Goal: Task Accomplishment & Management: Use online tool/utility

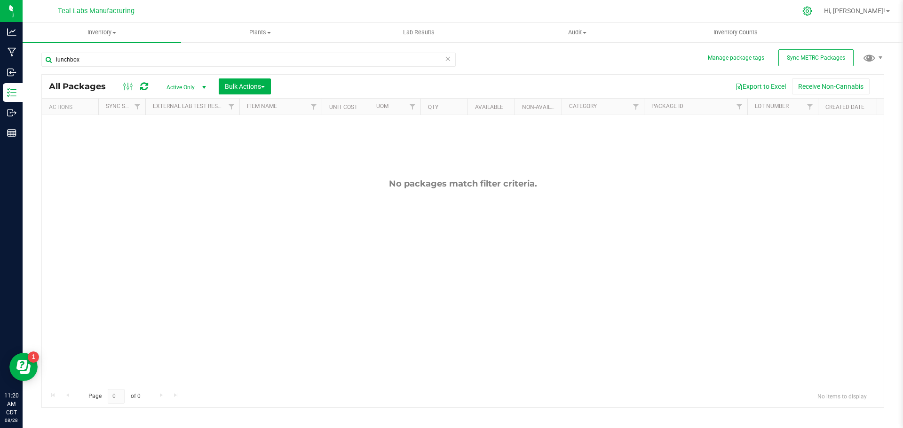
click at [812, 8] on icon at bounding box center [807, 11] width 10 height 10
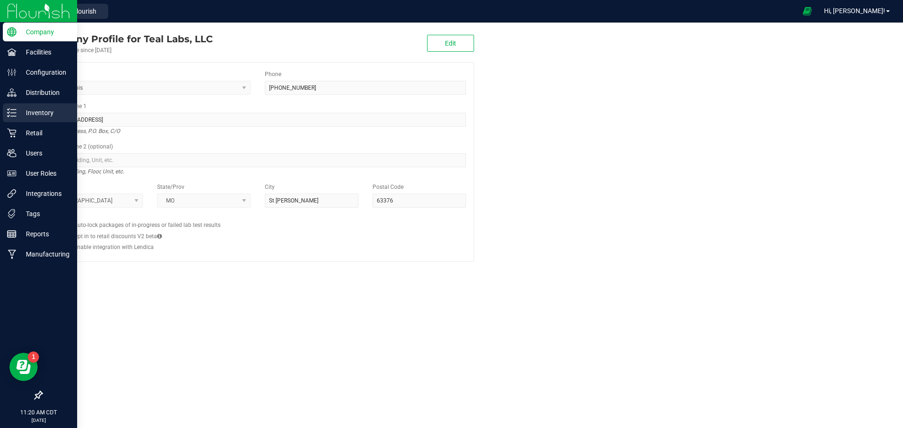
click at [34, 113] on p "Inventory" at bounding box center [44, 112] width 56 height 11
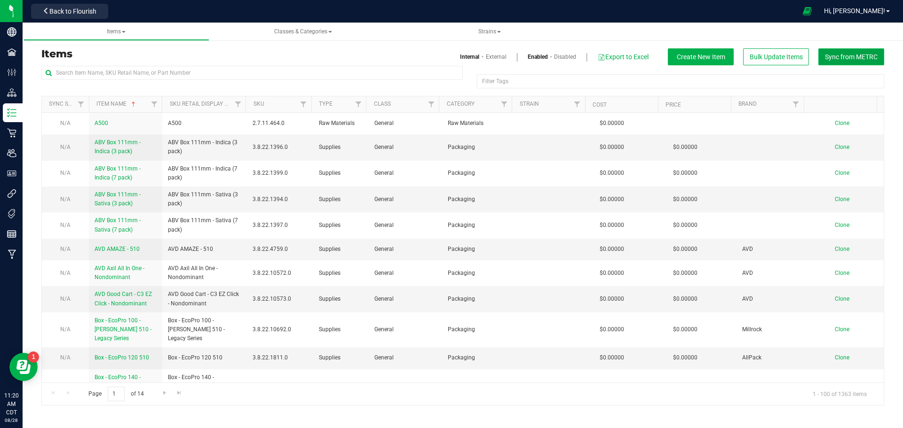
click at [857, 61] on span "Sync from METRC" at bounding box center [851, 57] width 53 height 8
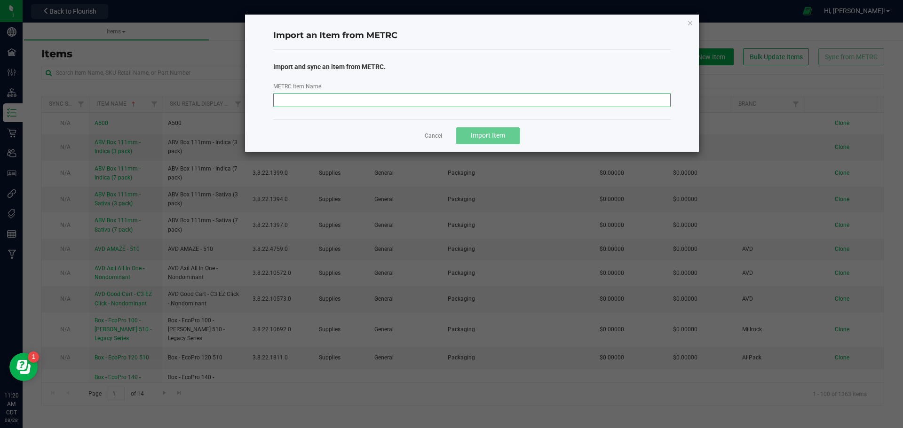
click at [480, 101] on input "METRC Item Name" at bounding box center [472, 100] width 398 height 14
paste input "M00002401341: LAB BATCH: Teal - Preroll 2pk - 1g - Lunchbox x Wilfunk"
type input "M00002401341: LAB BATCH: Teal - Preroll 2pk - 1g - Lunchbox x Wilfunk"
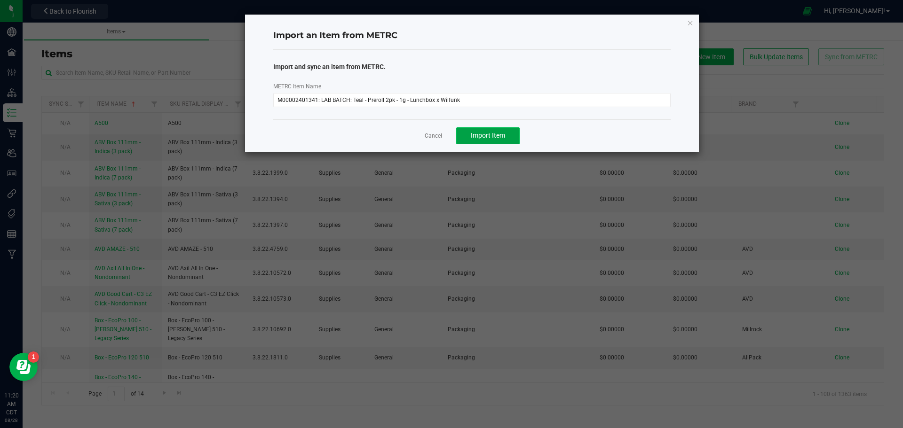
click at [488, 135] on span "Import Item" at bounding box center [488, 136] width 34 height 8
click at [689, 23] on icon "button" at bounding box center [690, 22] width 7 height 11
